Goal: Check status: Check status

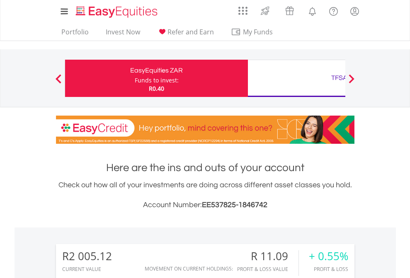
click at [135, 78] on div "Funds to invest:" at bounding box center [157, 80] width 44 height 8
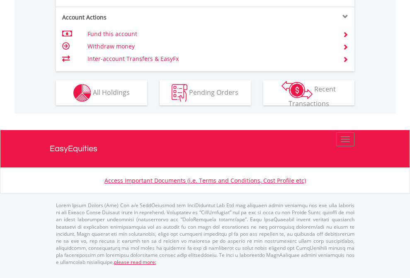
scroll to position [778, 0]
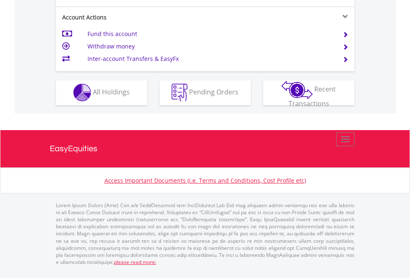
scroll to position [775, 0]
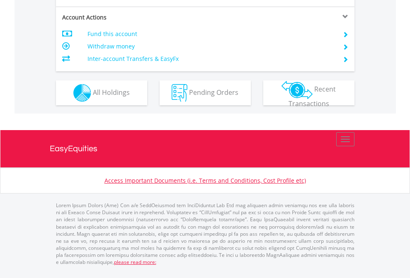
scroll to position [778, 0]
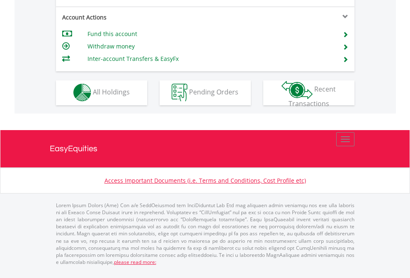
scroll to position [775, 0]
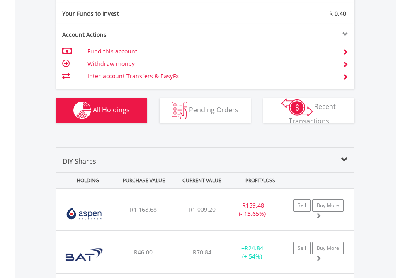
scroll to position [922, 0]
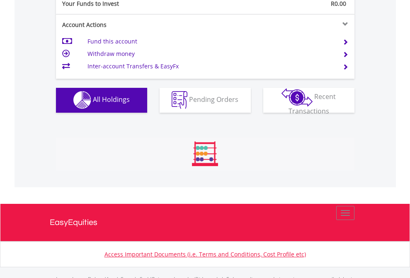
scroll to position [821, 0]
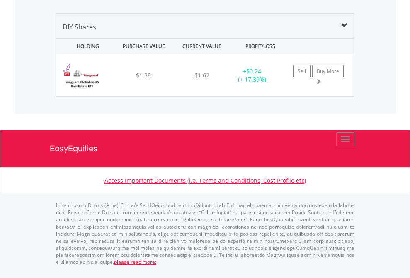
scroll to position [802, 0]
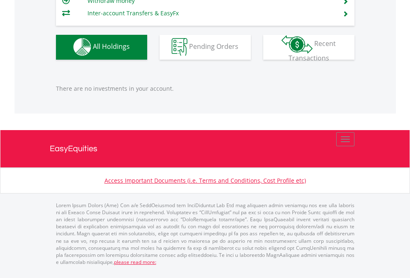
scroll to position [80, 130]
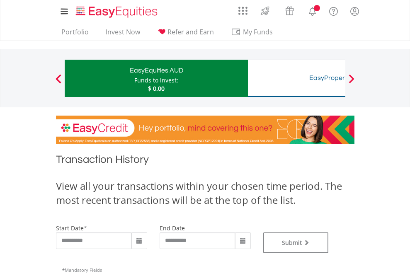
type input "**********"
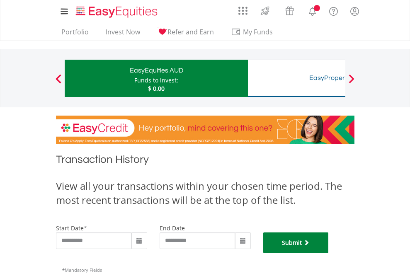
click at [329, 253] on button "Submit" at bounding box center [296, 243] width 66 height 21
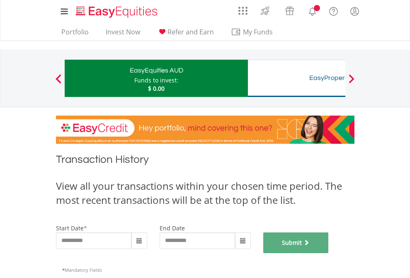
scroll to position [336, 0]
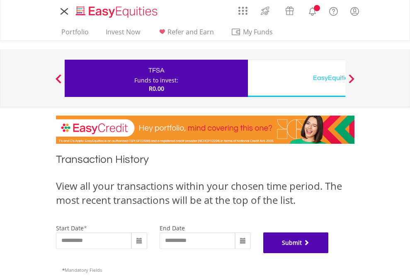
click at [329, 253] on button "Submit" at bounding box center [296, 243] width 66 height 21
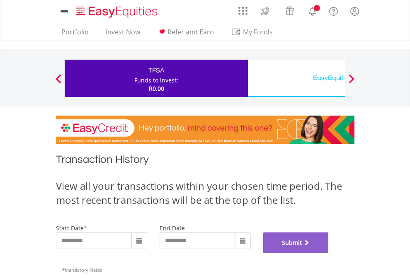
scroll to position [336, 0]
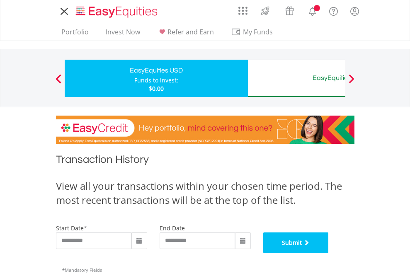
click at [329, 253] on button "Submit" at bounding box center [296, 243] width 66 height 21
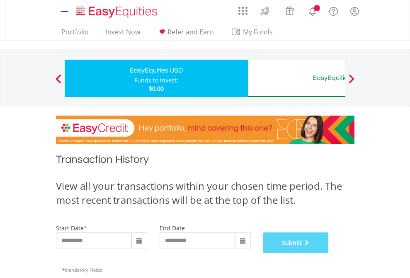
scroll to position [336, 0]
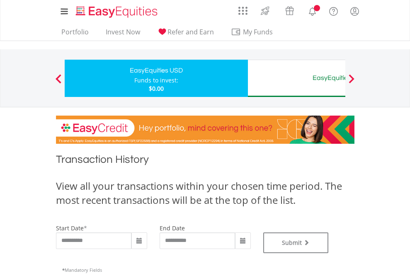
click at [296, 78] on div "EasyEquities AUD" at bounding box center [339, 78] width 173 height 12
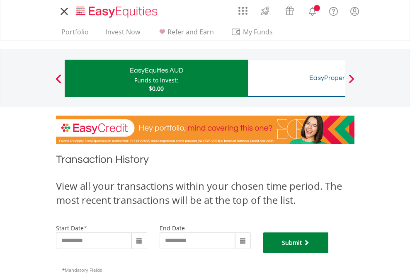
click at [329, 253] on button "Submit" at bounding box center [296, 243] width 66 height 21
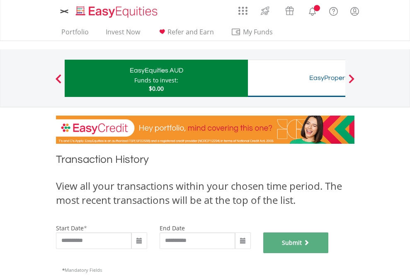
scroll to position [336, 0]
